Goal: Task Accomplishment & Management: Use online tool/utility

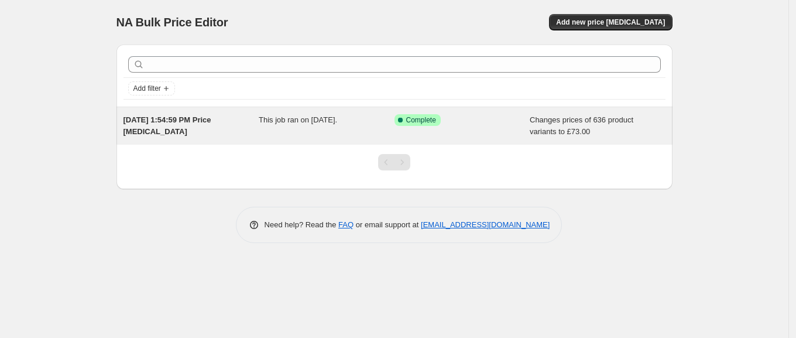
click at [476, 133] on div "Success Complete Complete" at bounding box center [462, 125] width 136 height 23
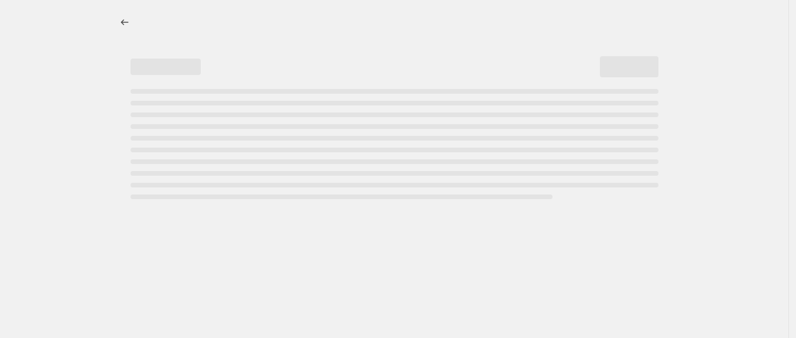
select select "remove"
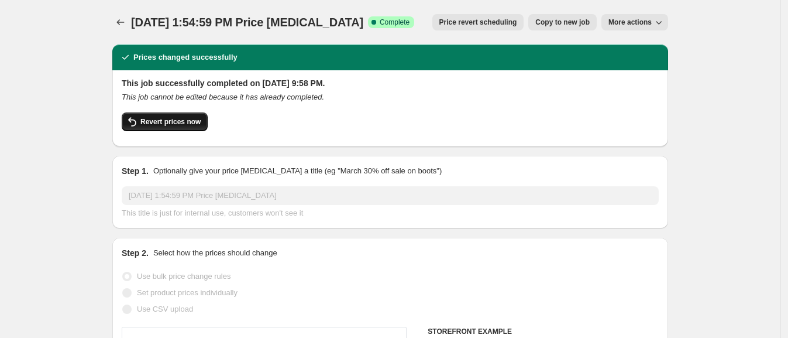
click at [170, 126] on span "Revert prices now" at bounding box center [170, 121] width 60 height 9
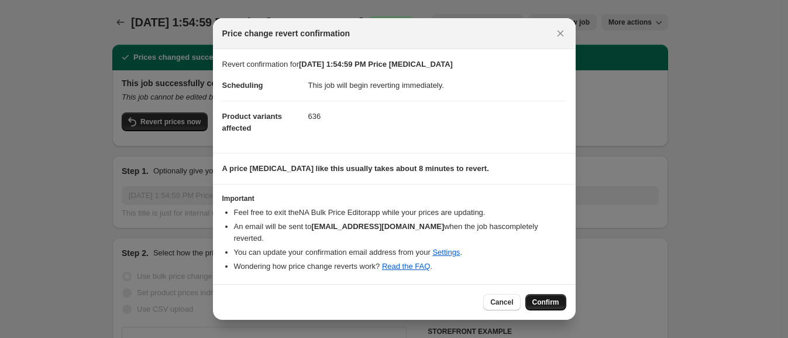
click at [558, 297] on span "Confirm" at bounding box center [545, 301] width 27 height 9
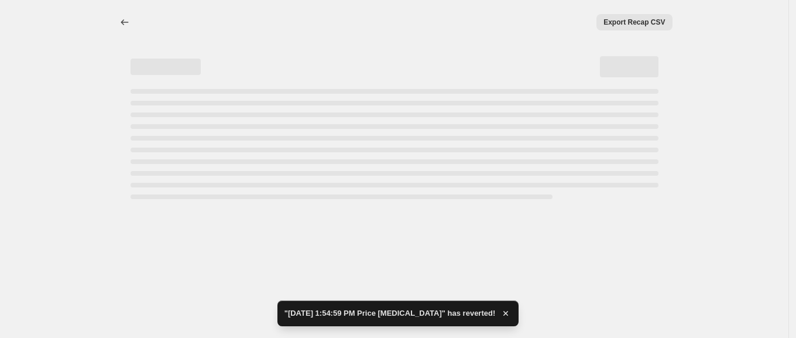
select select "remove"
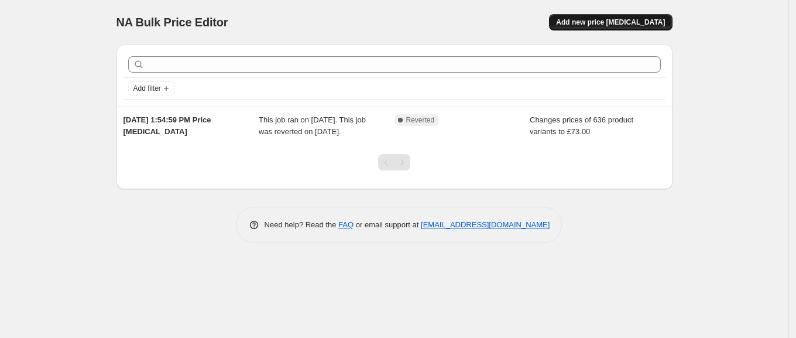
click at [635, 23] on span "Add new price change job" at bounding box center [610, 22] width 109 height 9
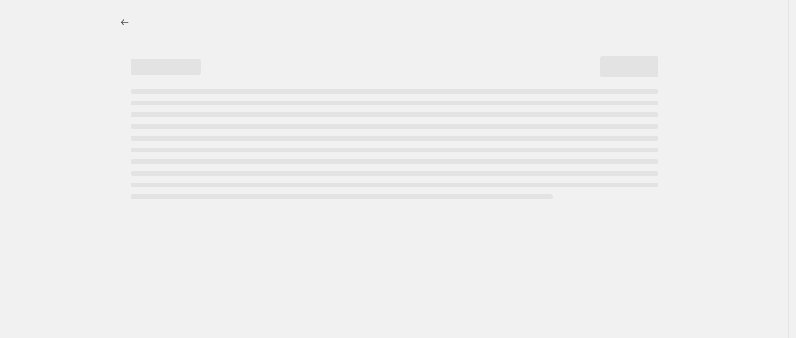
select select "percentage"
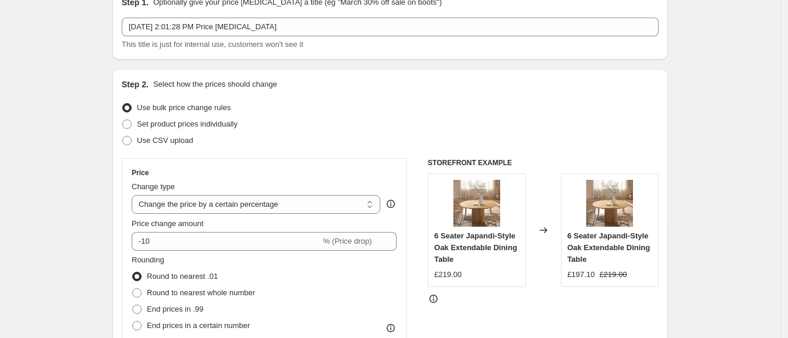
scroll to position [73, 0]
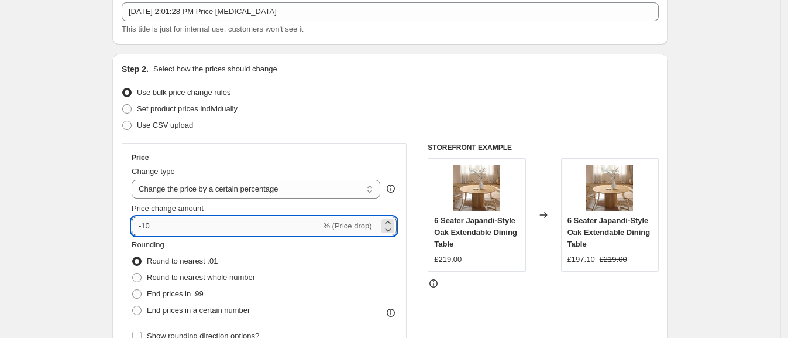
click at [211, 223] on input "-10" at bounding box center [226, 225] width 189 height 19
drag, startPoint x: 146, startPoint y: 225, endPoint x: 167, endPoint y: 221, distance: 20.9
click at [167, 221] on input "-10" at bounding box center [226, 225] width 189 height 19
type input "-35"
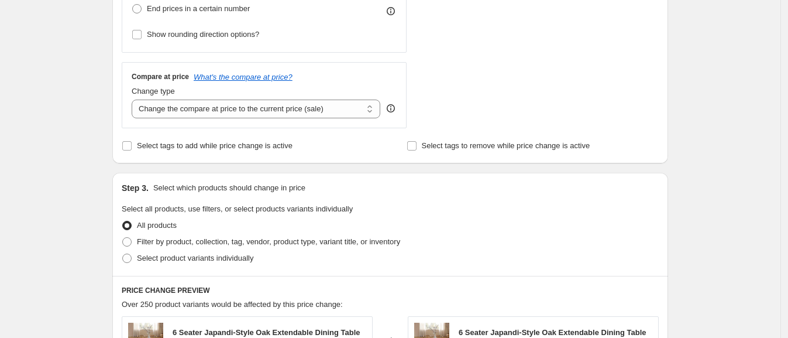
scroll to position [366, 0]
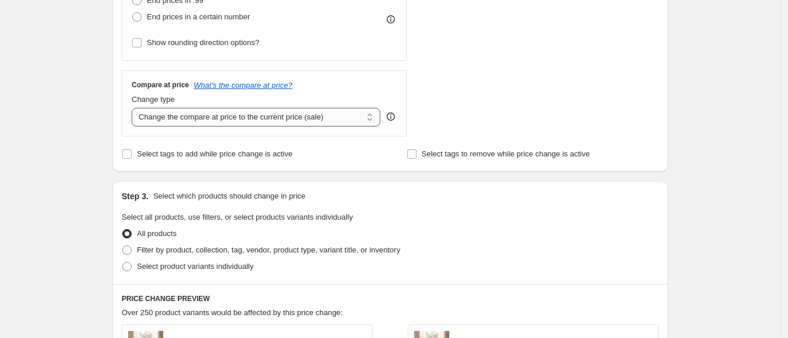
click at [279, 120] on select "Change the compare at price to the current price (sale) Change the compare at p…" at bounding box center [256, 117] width 249 height 19
select select "remove"
click at [135, 108] on select "Change the compare at price to the current price (sale) Change the compare at p…" at bounding box center [256, 117] width 249 height 19
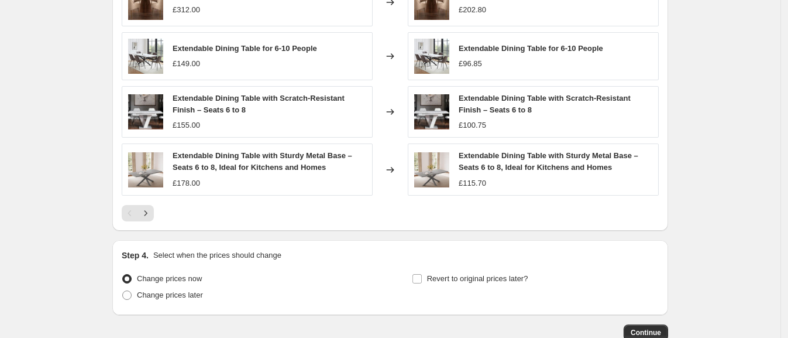
scroll to position [838, 0]
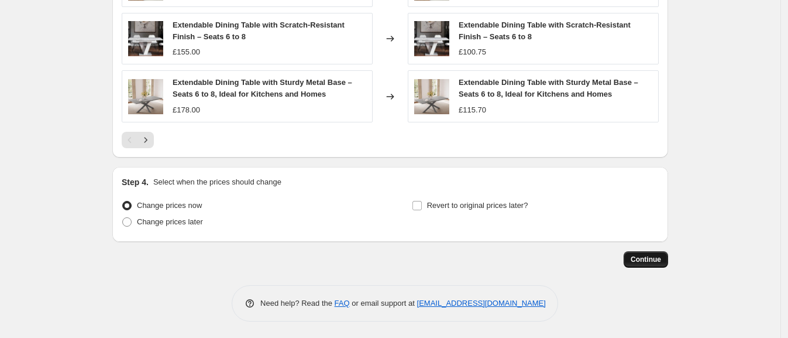
click at [638, 252] on button "Continue" at bounding box center [646, 259] width 44 height 16
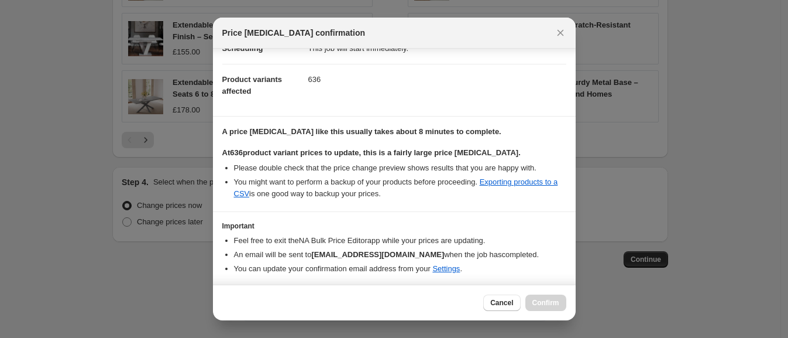
scroll to position [146, 0]
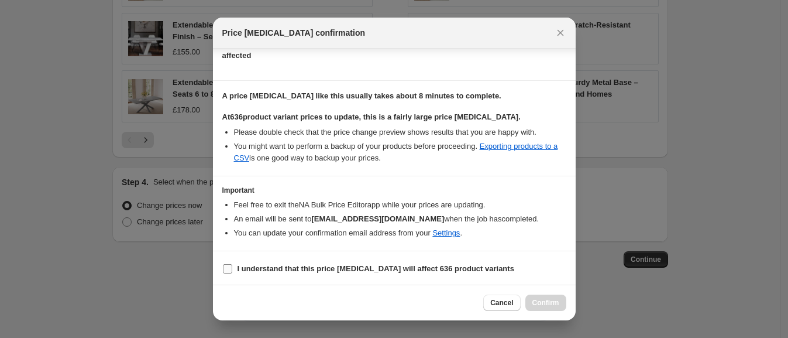
click at [318, 273] on label "I understand that this price change job will affect 636 product variants" at bounding box center [368, 268] width 292 height 16
click at [232, 273] on input "I understand that this price change job will affect 636 product variants" at bounding box center [227, 268] width 9 height 9
checkbox input "true"
click at [541, 300] on span "Confirm" at bounding box center [545, 302] width 27 height 9
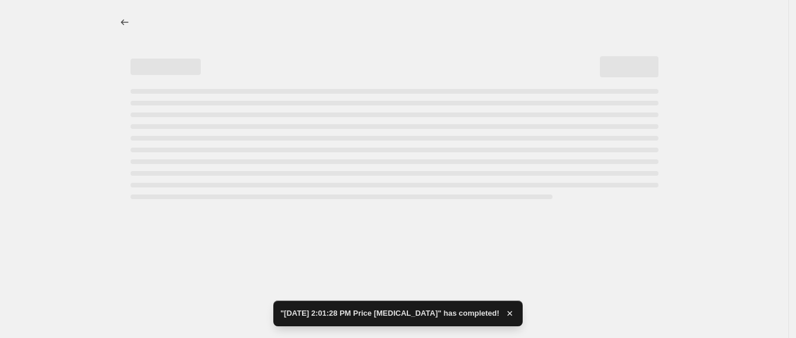
select select "percentage"
select select "remove"
